Goal: Task Accomplishment & Management: Use online tool/utility

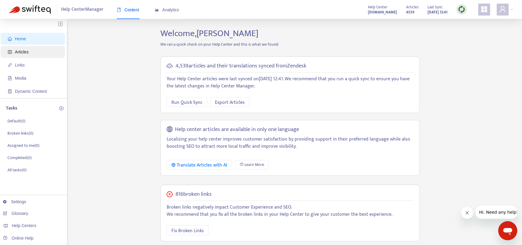
click at [24, 50] on span "Articles" at bounding box center [22, 51] width 14 height 5
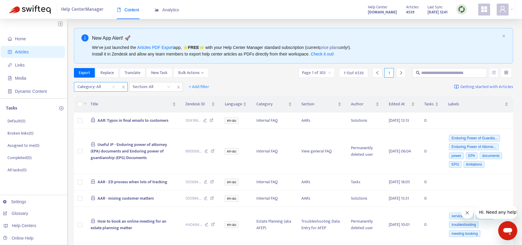
click at [115, 88] on div "Category: All" at bounding box center [96, 86] width 44 height 9
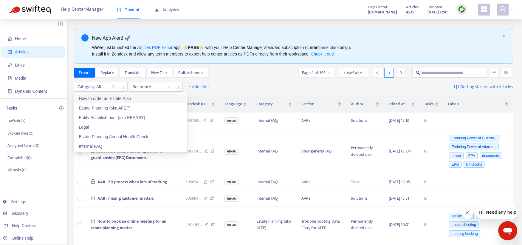
click at [110, 99] on div "How to order an Estate Plan" at bounding box center [131, 98] width 104 height 7
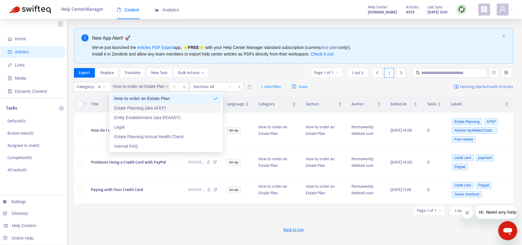
click at [122, 106] on div "Estate Planning (aka AFEP)" at bounding box center [166, 108] width 104 height 7
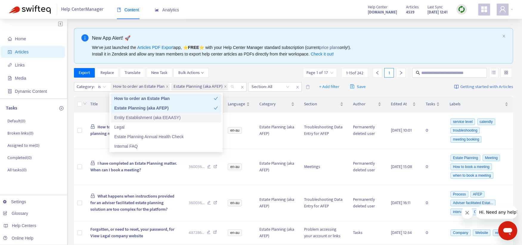
click at [124, 116] on div "Entity Establishment (aka EEAASY)" at bounding box center [166, 117] width 104 height 7
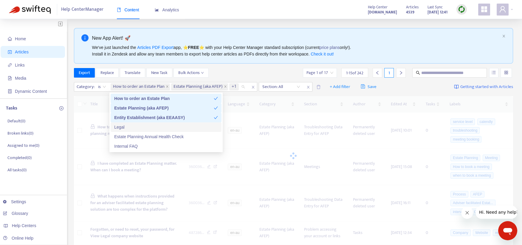
click at [118, 127] on div "Legal" at bounding box center [166, 127] width 104 height 7
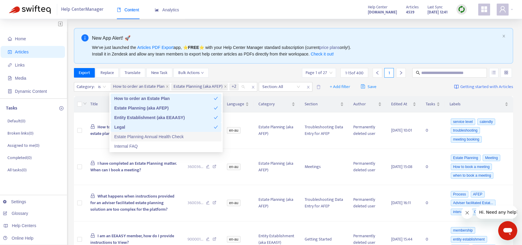
click at [124, 137] on div "Estate Planning Annual Health Check" at bounding box center [166, 136] width 104 height 7
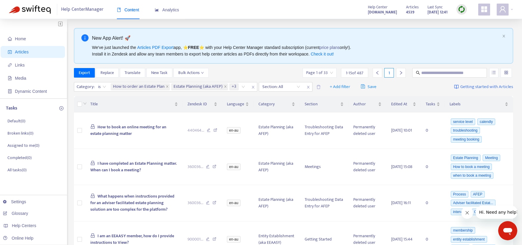
click at [242, 69] on div "Export Replace Translate New Task Bulk Actions Page 1 of 33 1 - 15 of 487 1" at bounding box center [293, 73] width 439 height 10
click at [80, 72] on span "Export" at bounding box center [84, 72] width 11 height 7
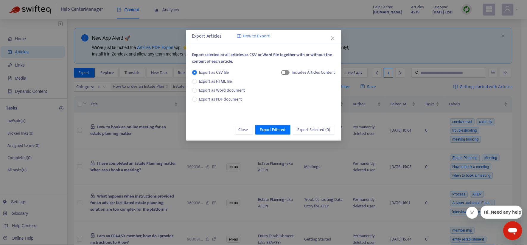
click at [287, 72] on span "button" at bounding box center [285, 72] width 8 height 5
click at [263, 130] on span "Export Filtered" at bounding box center [273, 129] width 26 height 7
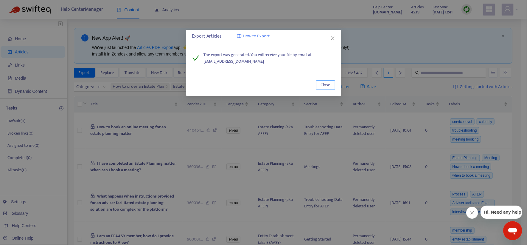
click at [322, 84] on span "Close" at bounding box center [326, 85] width 10 height 7
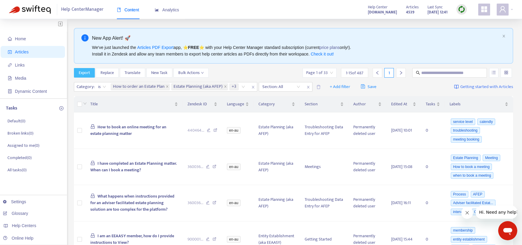
click at [75, 71] on button "Export" at bounding box center [84, 73] width 21 height 10
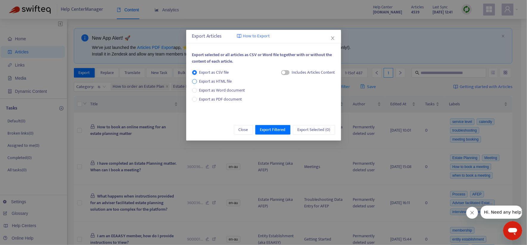
click at [225, 80] on span "Export as HTML file" at bounding box center [216, 81] width 38 height 7
click at [223, 90] on span "Export as Word document" at bounding box center [222, 90] width 51 height 7
click at [218, 80] on span "Export as HTML file" at bounding box center [216, 81] width 38 height 7
click at [231, 90] on span "Export as Word document" at bounding box center [222, 90] width 51 height 7
click at [213, 71] on span "Export as CSV file" at bounding box center [214, 72] width 35 height 7
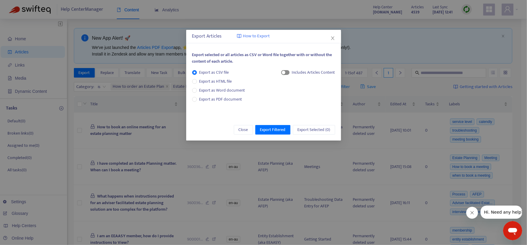
click at [285, 72] on div "button" at bounding box center [284, 73] width 4 height 4
click at [274, 131] on span "Export Filtered" at bounding box center [273, 129] width 26 height 7
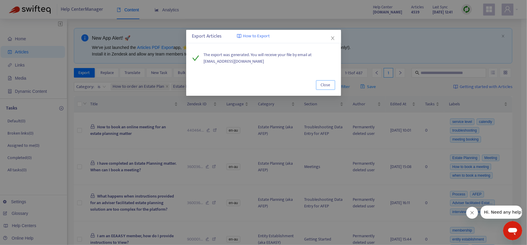
click at [323, 85] on span "Close" at bounding box center [326, 85] width 10 height 7
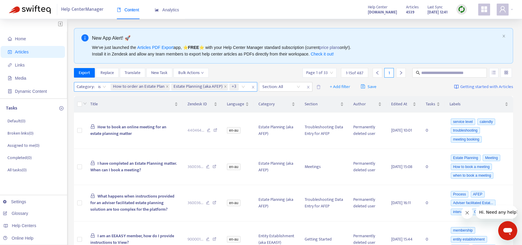
click at [254, 88] on icon "close" at bounding box center [253, 87] width 4 height 4
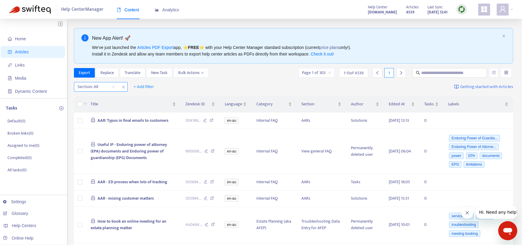
click at [111, 88] on div "Section: All" at bounding box center [96, 86] width 44 height 9
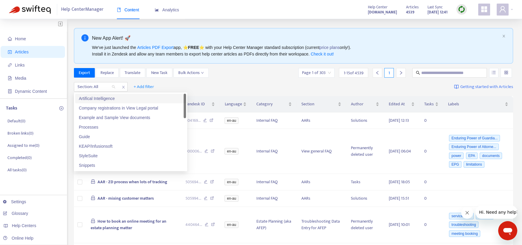
click at [191, 80] on div "Section: All + Add filter Getting started with Articles" at bounding box center [293, 87] width 439 height 14
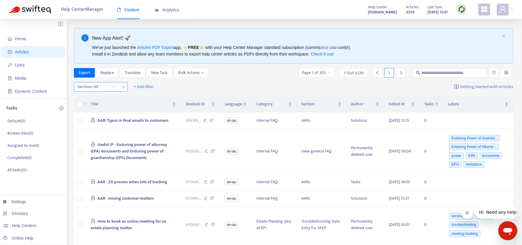
click at [100, 85] on div at bounding box center [93, 86] width 36 height 7
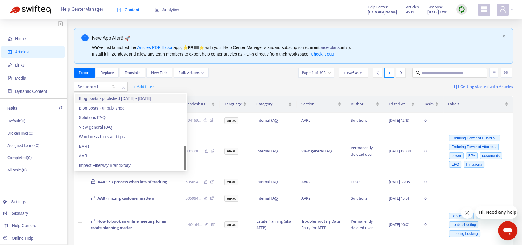
click at [243, 83] on div "Section: All + Add filter Getting started with Articles" at bounding box center [293, 87] width 439 height 14
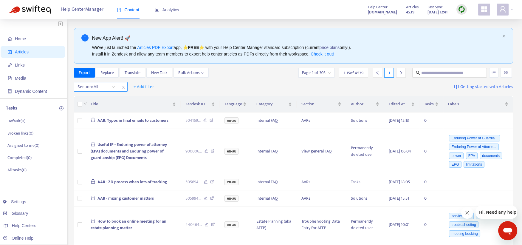
click at [124, 87] on icon "close" at bounding box center [124, 87] width 4 height 4
click at [84, 83] on span "+ Add filter" at bounding box center [90, 86] width 21 height 7
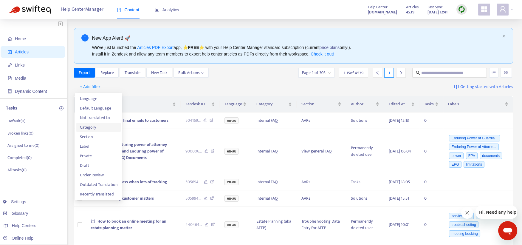
click at [101, 128] on span "Category" at bounding box center [98, 127] width 37 height 7
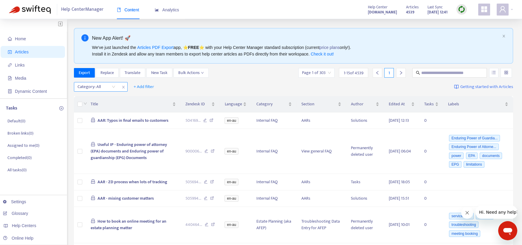
click at [106, 88] on div at bounding box center [93, 86] width 36 height 7
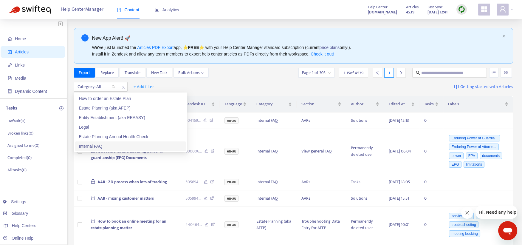
click at [96, 143] on div "Internal FAQ" at bounding box center [131, 146] width 104 height 7
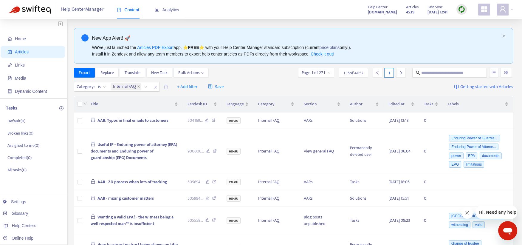
click at [253, 85] on div "Category : is Internal FAQ Internal FAQ + Add filter Save Getting started with …" at bounding box center [293, 87] width 439 height 14
click at [88, 74] on span "Export" at bounding box center [84, 72] width 11 height 7
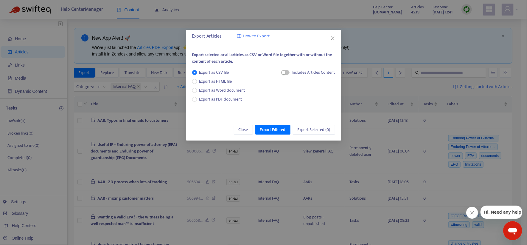
click at [279, 71] on div "Export as CSV file Export as HTML file Export as Word document Export as PDF do…" at bounding box center [263, 89] width 143 height 40
click at [282, 72] on div "button" at bounding box center [284, 73] width 4 height 4
click at [278, 130] on span "Export Filtered" at bounding box center [273, 129] width 26 height 7
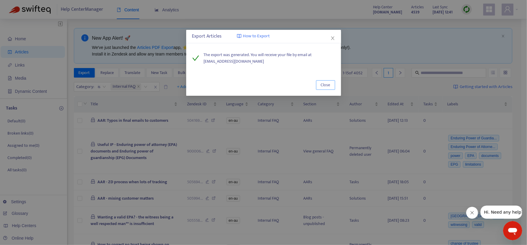
click at [319, 80] on button "Close" at bounding box center [325, 85] width 19 height 10
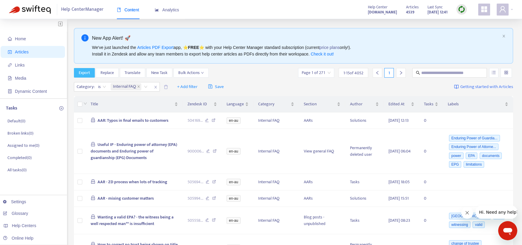
click at [81, 69] on span "Export" at bounding box center [84, 72] width 11 height 7
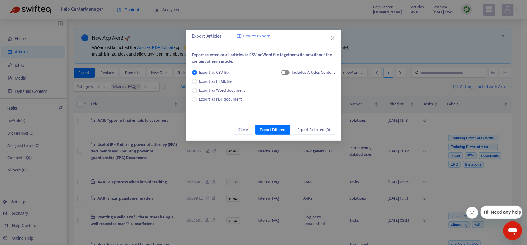
click at [287, 74] on span "button" at bounding box center [285, 72] width 8 height 5
click at [235, 90] on span "Export as Word document" at bounding box center [222, 90] width 51 height 7
click at [273, 132] on span "Export Filtered" at bounding box center [273, 129] width 26 height 7
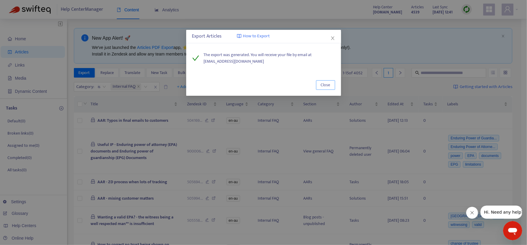
click at [323, 87] on span "Close" at bounding box center [326, 85] width 10 height 7
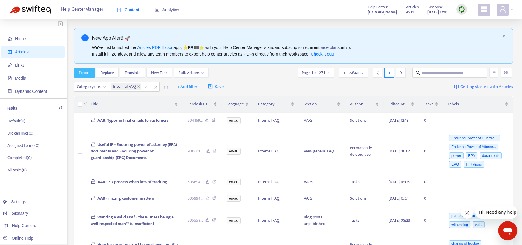
click at [89, 70] on span "Export" at bounding box center [84, 72] width 11 height 7
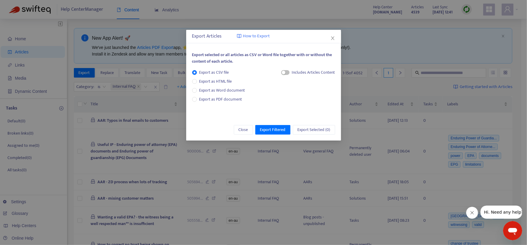
drag, startPoint x: 286, startPoint y: 71, endPoint x: 286, endPoint y: 100, distance: 29.2
click at [287, 71] on span "button" at bounding box center [285, 72] width 8 height 5
click at [275, 128] on span "Export Filtered" at bounding box center [273, 129] width 26 height 7
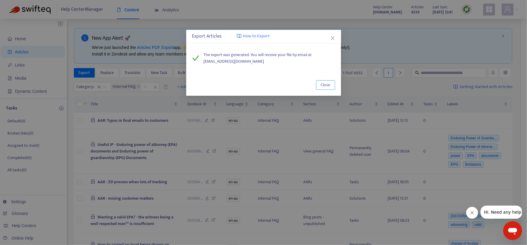
click at [322, 85] on span "Close" at bounding box center [326, 85] width 10 height 7
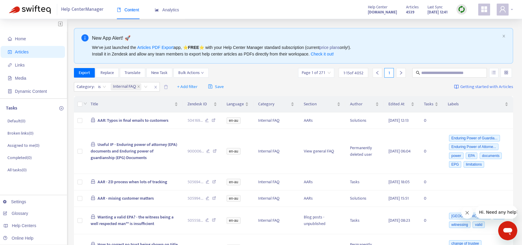
click at [512, 11] on div at bounding box center [504, 10] width 16 height 12
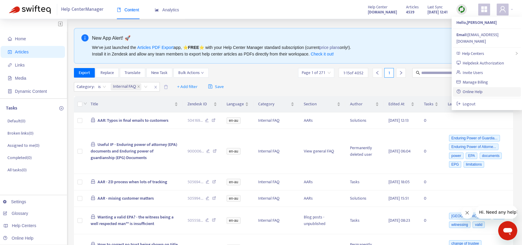
click at [466, 88] on link "Online Help" at bounding box center [469, 91] width 26 height 7
